Goal: Transaction & Acquisition: Book appointment/travel/reservation

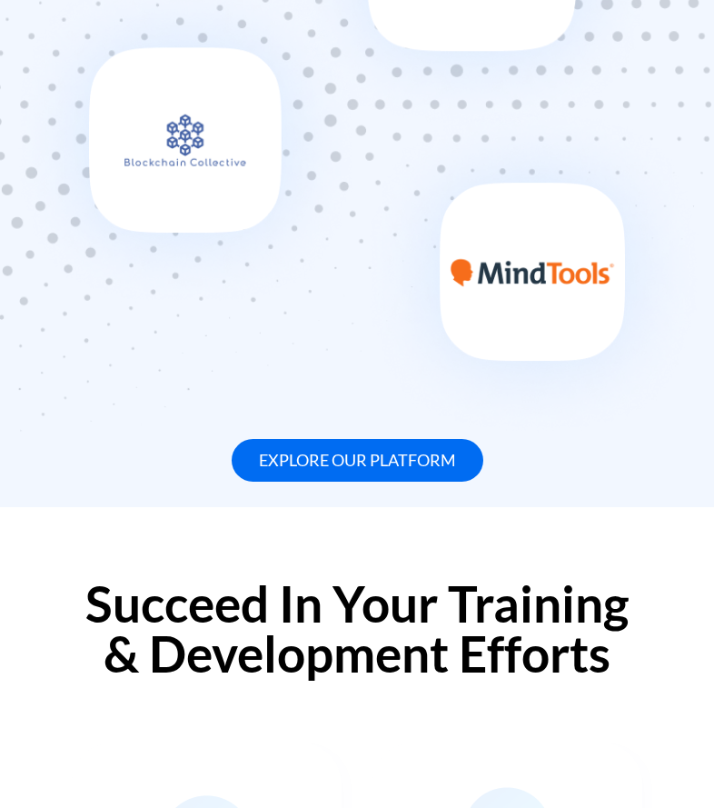
scroll to position [1566, 0]
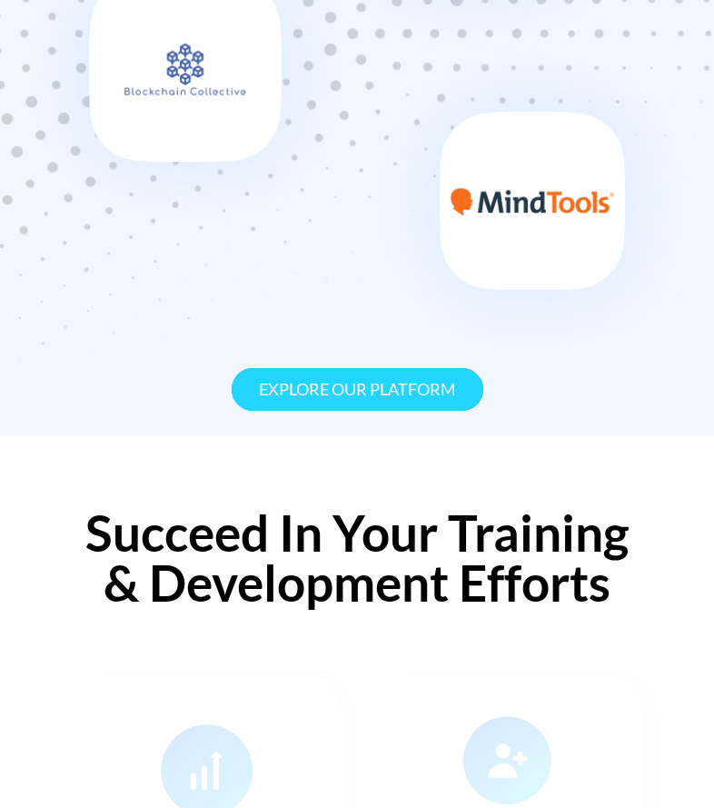
click at [323, 411] on link "Explore our platform" at bounding box center [358, 389] width 252 height 43
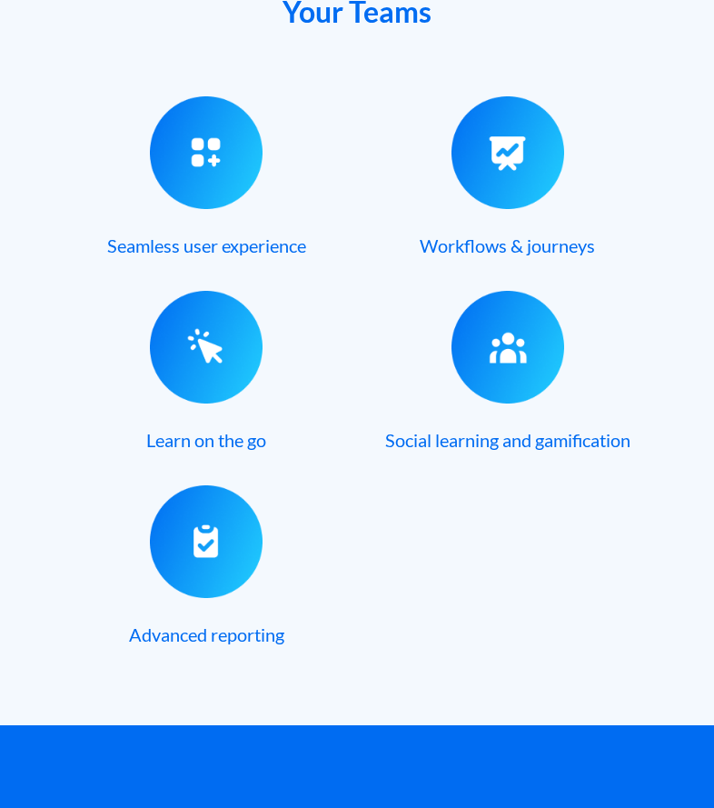
scroll to position [1181, 0]
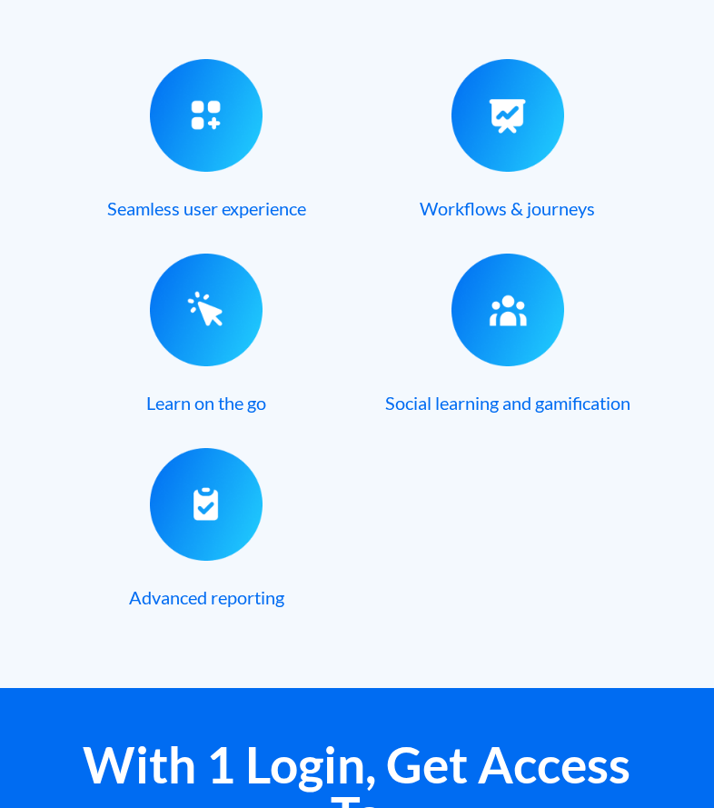
click at [505, 334] on img at bounding box center [508, 309] width 113 height 113
click at [505, 410] on span "Social learning and gamification" at bounding box center [507, 403] width 245 height 22
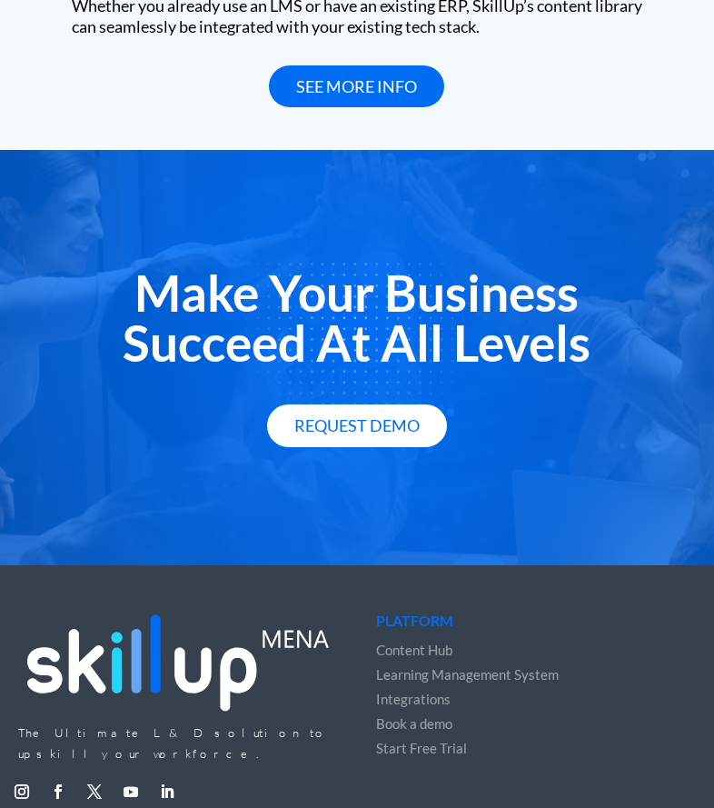
scroll to position [5269, 0]
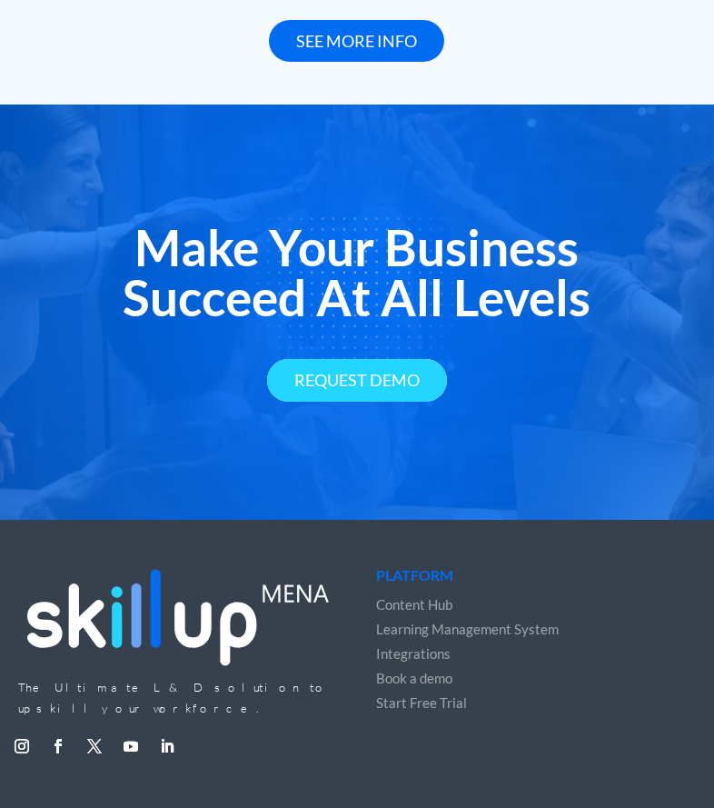
click at [358, 361] on link "Request Demo" at bounding box center [357, 380] width 180 height 43
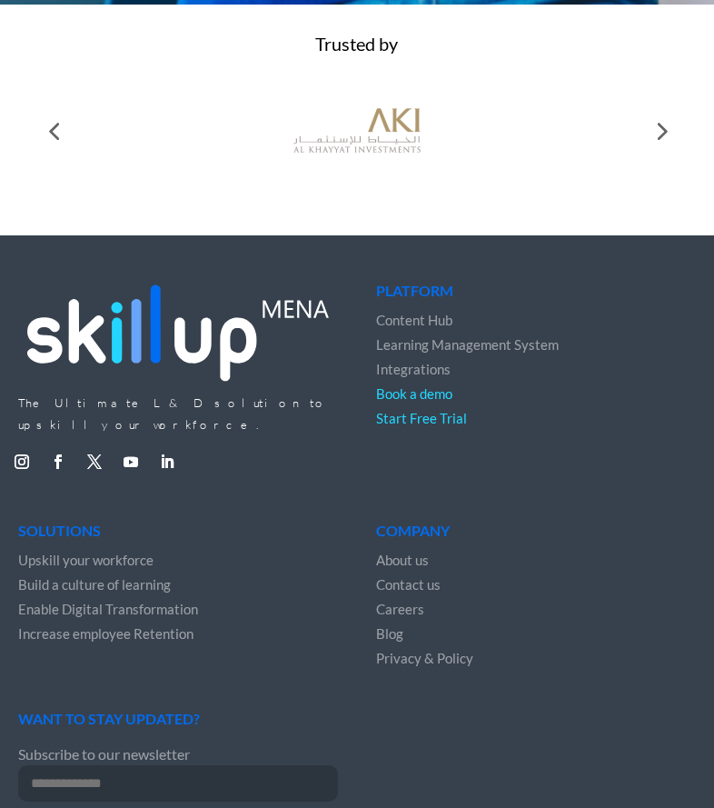
scroll to position [1181, 0]
